Goal: Task Accomplishment & Management: Manage account settings

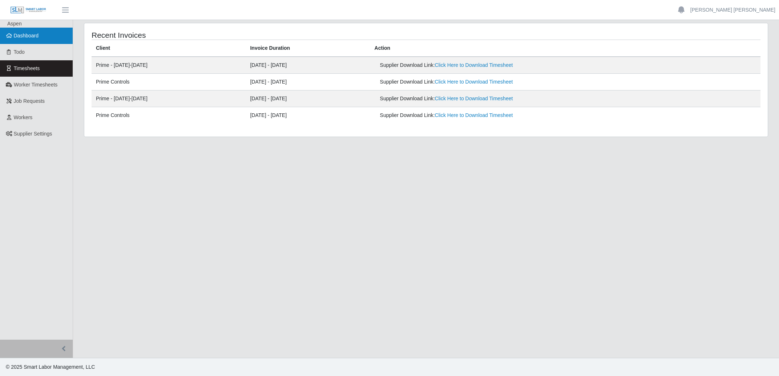
click at [38, 36] on span "Dashboard" at bounding box center [26, 36] width 25 height 6
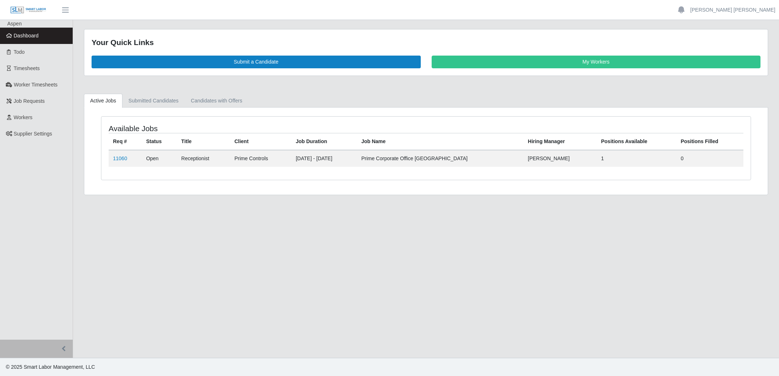
click at [544, 60] on link "My Workers" at bounding box center [595, 62] width 329 height 13
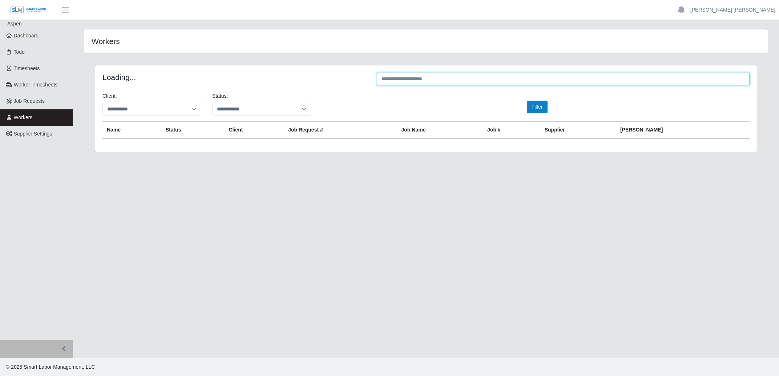
click at [498, 77] on input "text" at bounding box center [563, 79] width 373 height 13
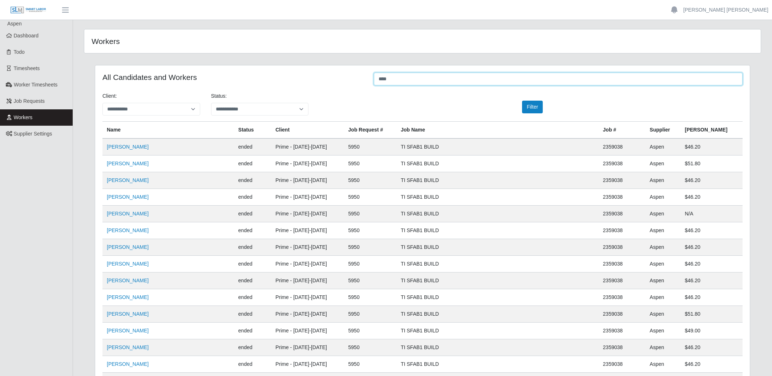
type input "****"
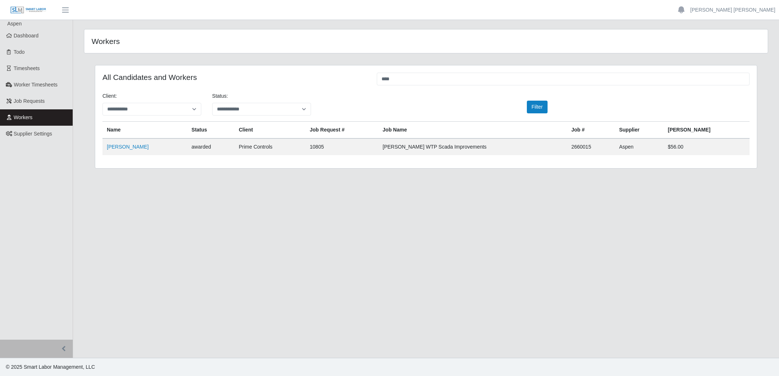
click at [187, 143] on td "Cody Davis" at bounding box center [210, 146] width 47 height 17
click at [131, 147] on link "Cody Davis" at bounding box center [128, 147] width 42 height 6
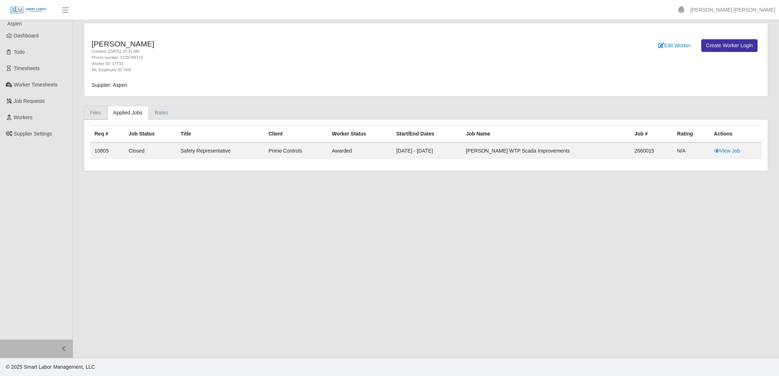
click at [98, 111] on link "Files" at bounding box center [95, 113] width 23 height 14
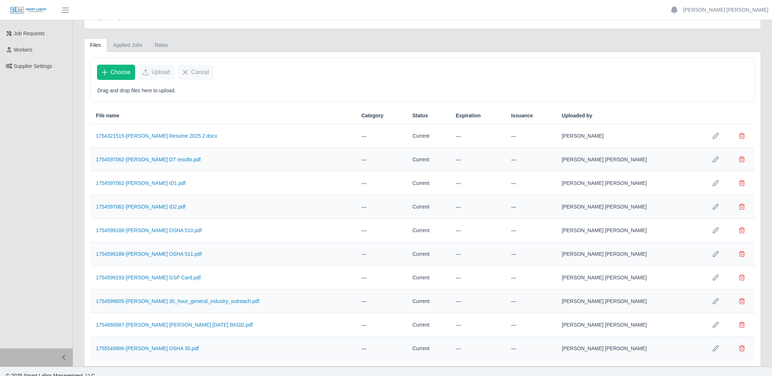
scroll to position [77, 0]
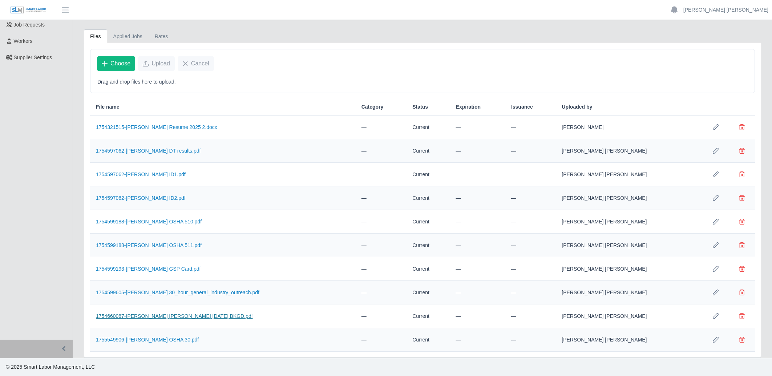
click at [183, 316] on link "1754660087-Cody Brendan Davis 8-8-2025 BKGD.pdf" at bounding box center [174, 316] width 157 height 6
